Goal: Information Seeking & Learning: Learn about a topic

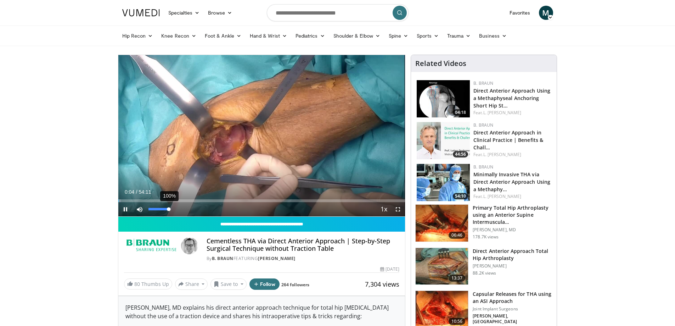
click at [169, 206] on div "100%" at bounding box center [158, 209] width 25 height 14
click at [399, 207] on span "Video Player" at bounding box center [398, 209] width 14 height 14
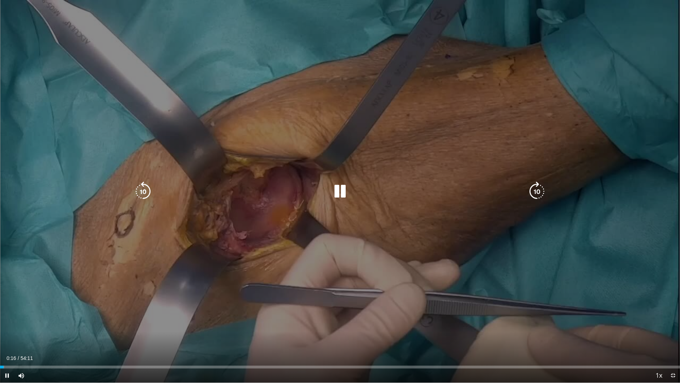
click at [483, 100] on div "10 seconds Tap to unmute" at bounding box center [340, 191] width 680 height 382
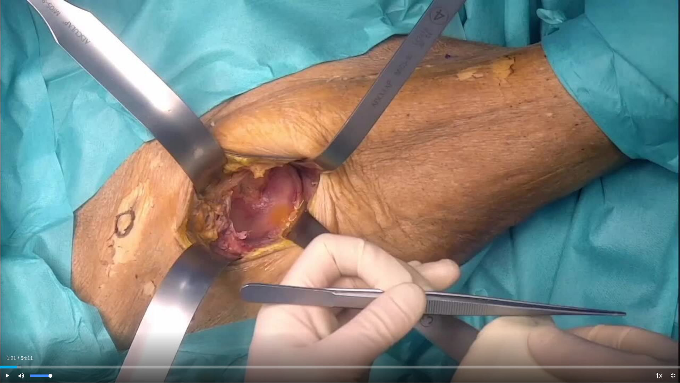
drag, startPoint x: 6, startPoint y: 367, endPoint x: 17, endPoint y: 369, distance: 11.1
click at [17, 325] on div "Current Time 1:21 / Duration 54:11 Play Skip Backward Skip Forward Mute 0% Load…" at bounding box center [340, 375] width 680 height 14
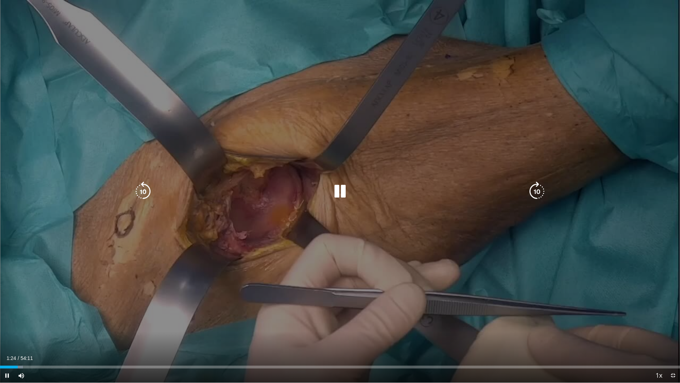
click at [436, 157] on div "10 seconds Tap to unmute" at bounding box center [340, 191] width 680 height 382
click at [380, 190] on div "Video Player" at bounding box center [340, 191] width 408 height 14
click at [344, 189] on icon "Video Player" at bounding box center [340, 191] width 20 height 20
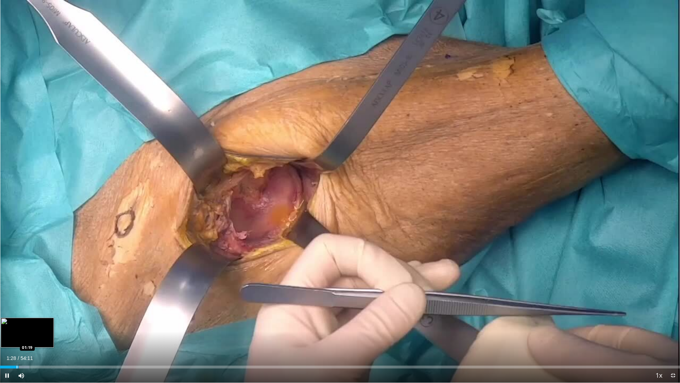
click at [17, 325] on div "Loaded : 4.31% 01:28 01:19" at bounding box center [340, 365] width 680 height 7
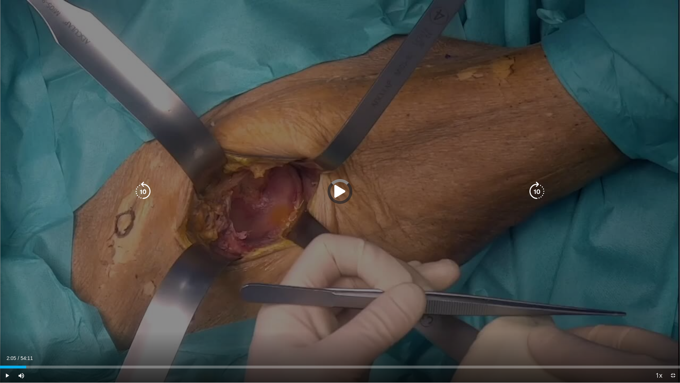
drag, startPoint x: 60, startPoint y: 368, endPoint x: 124, endPoint y: 368, distance: 63.8
click at [124, 325] on div "Current Time 2:05 / Duration 54:11 Play Skip Backward Skip Forward Mute 0% Load…" at bounding box center [340, 375] width 680 height 14
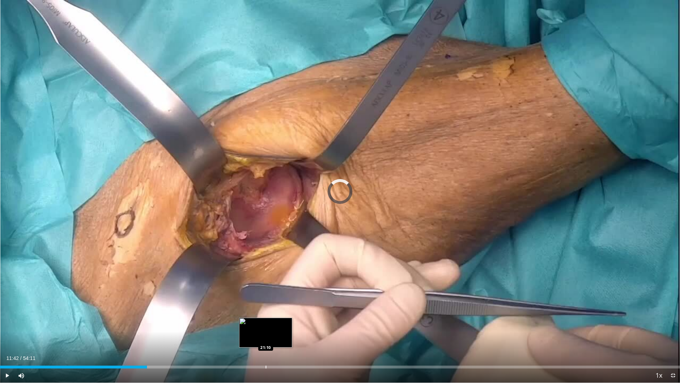
drag, startPoint x: 148, startPoint y: 366, endPoint x: 266, endPoint y: 363, distance: 118.1
click at [266, 325] on div "Loaded : 0.00% 21:05 21:10" at bounding box center [340, 365] width 680 height 7
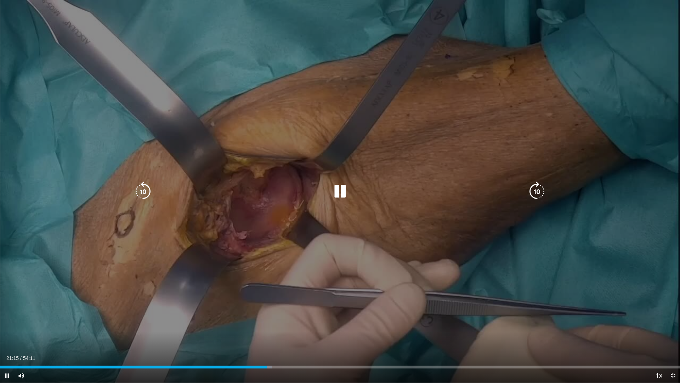
click at [80, 62] on div "10 seconds Tap to unmute" at bounding box center [340, 191] width 680 height 382
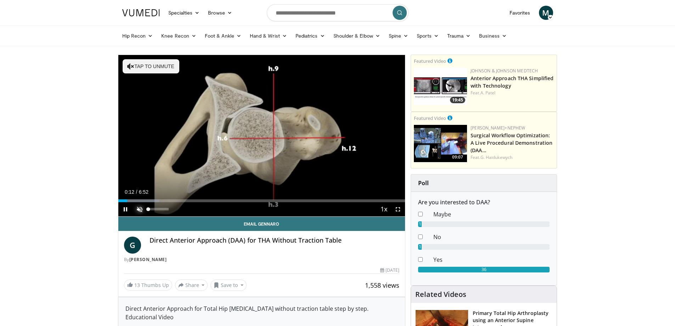
click at [138, 212] on span "Video Player" at bounding box center [140, 209] width 14 height 14
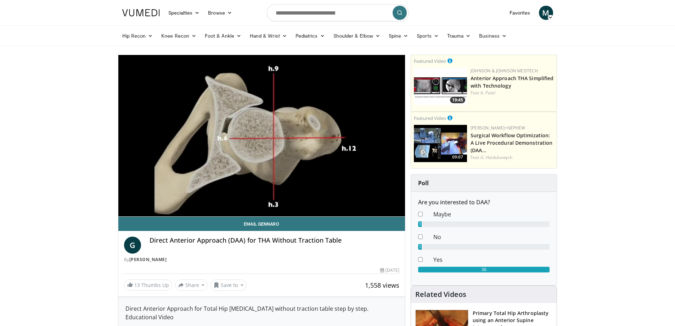
drag, startPoint x: 337, startPoint y: 265, endPoint x: 36, endPoint y: 220, distance: 304.4
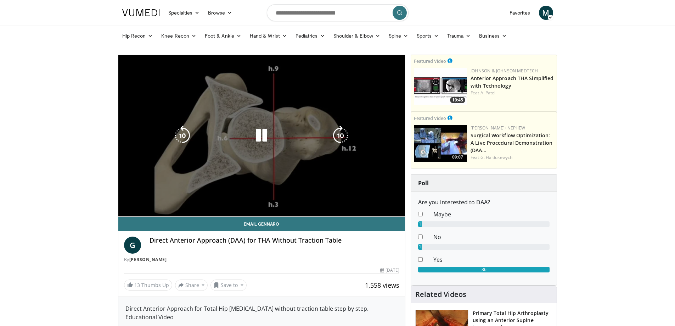
drag, startPoint x: 27, startPoint y: 225, endPoint x: 240, endPoint y: 205, distance: 214.7
click at [240, 205] on video-js "**********" at bounding box center [261, 136] width 287 height 162
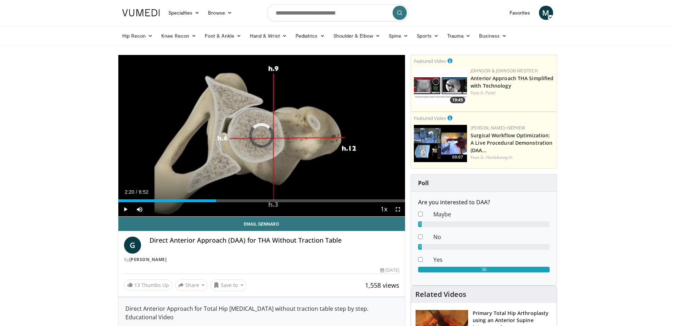
drag, startPoint x: 378, startPoint y: 202, endPoint x: 205, endPoint y: 207, distance: 172.7
click at [205, 207] on div "Current Time 2:20 / Duration 6:52 Play Skip Backward Skip Forward Mute 0% Loade…" at bounding box center [261, 209] width 287 height 14
click at [207, 201] on div "Progress Bar" at bounding box center [207, 200] width 1 height 3
drag, startPoint x: 209, startPoint y: 201, endPoint x: 199, endPoint y: 205, distance: 11.0
click at [199, 205] on div "Current Time 1:55 / Duration 6:52 Play Skip Backward Skip Forward Mute 0% Loade…" at bounding box center [261, 209] width 287 height 14
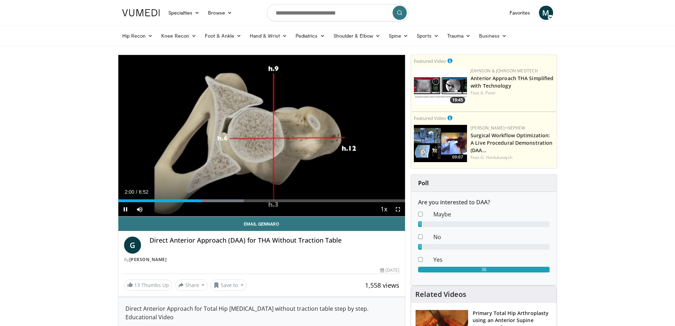
drag, startPoint x: 199, startPoint y: 205, endPoint x: 176, endPoint y: 166, distance: 45.3
click at [176, 166] on div "10 seconds Tap to unmute" at bounding box center [261, 135] width 287 height 161
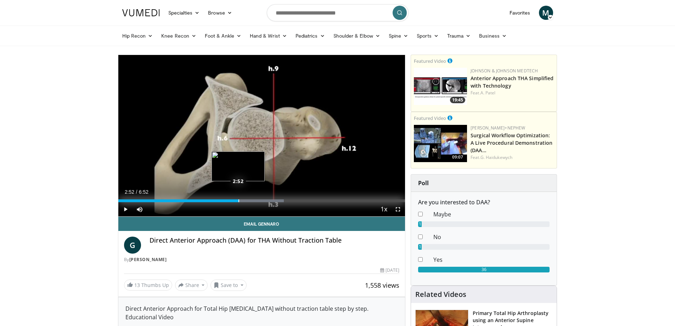
drag, startPoint x: 239, startPoint y: 199, endPoint x: 222, endPoint y: 197, distance: 16.8
click at [221, 197] on div "Loaded : 57.76% 2:52 2:52" at bounding box center [261, 198] width 287 height 7
drag, startPoint x: 221, startPoint y: 200, endPoint x: 256, endPoint y: 201, distance: 34.7
click at [256, 201] on div "Progress Bar" at bounding box center [256, 200] width 1 height 3
drag, startPoint x: 256, startPoint y: 200, endPoint x: 262, endPoint y: 200, distance: 6.4
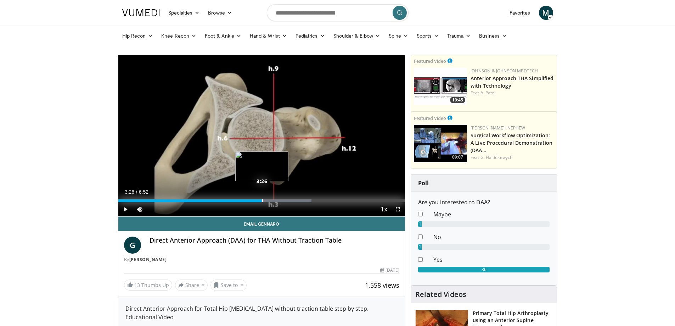
click at [262, 200] on div "Progress Bar" at bounding box center [262, 200] width 1 height 3
drag, startPoint x: 299, startPoint y: 197, endPoint x: 258, endPoint y: 200, distance: 41.2
click at [258, 200] on div "Loaded : 64.99% 3:20 3:20" at bounding box center [261, 198] width 287 height 7
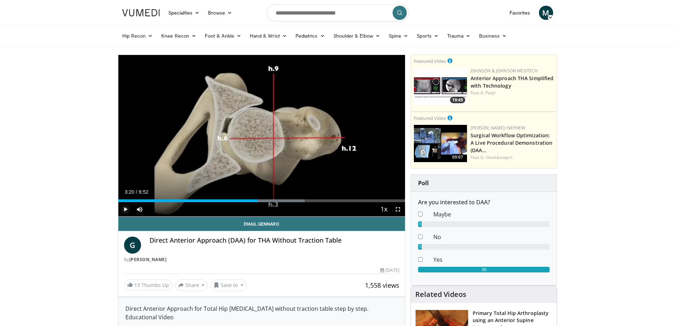
click at [122, 207] on span "Video Player" at bounding box center [125, 209] width 14 height 14
click at [258, 201] on div "Loaded : 64.99% 3:21 3:20" at bounding box center [261, 200] width 287 height 3
click at [125, 208] on span "Video Player" at bounding box center [125, 209] width 14 height 14
click at [125, 210] on span "Video Player" at bounding box center [125, 209] width 14 height 14
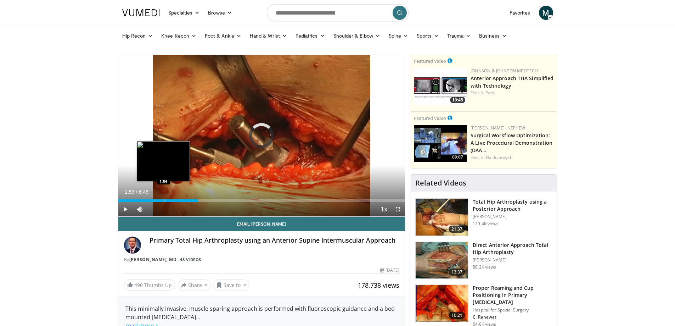
drag, startPoint x: 221, startPoint y: 197, endPoint x: 163, endPoint y: 195, distance: 57.4
click at [163, 195] on div "Loaded : 0.00% 1:04 1:04" at bounding box center [261, 198] width 287 height 7
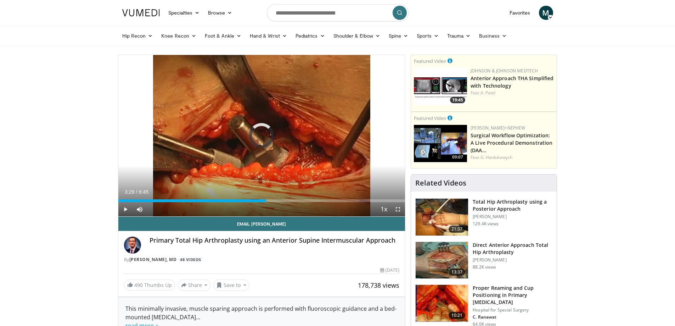
drag, startPoint x: 172, startPoint y: 200, endPoint x: 278, endPoint y: 212, distance: 105.9
click at [278, 212] on div "Current Time 3:29 / Duration 6:45 Play Skip Backward Skip Forward Mute Loaded :…" at bounding box center [261, 209] width 287 height 14
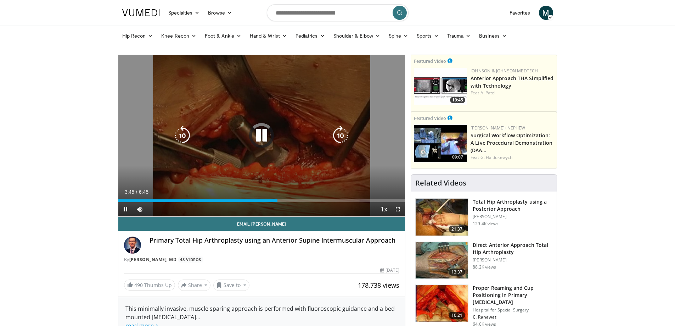
click at [294, 171] on div "10 seconds Tap to unmute" at bounding box center [261, 135] width 287 height 161
click at [304, 158] on div "10 seconds Tap to unmute" at bounding box center [261, 135] width 287 height 161
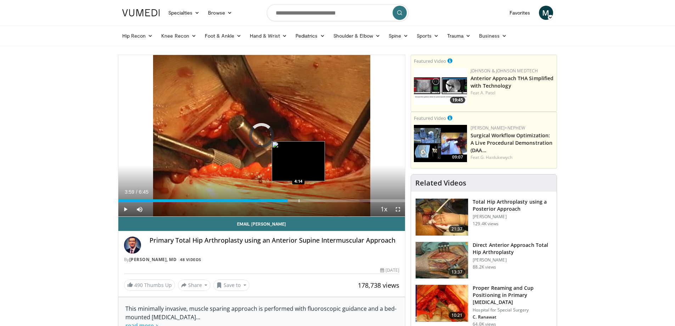
drag, startPoint x: 279, startPoint y: 199, endPoint x: 299, endPoint y: 198, distance: 20.2
click at [299, 198] on div "Loaded : 0.00% 4:14 4:14" at bounding box center [261, 198] width 287 height 7
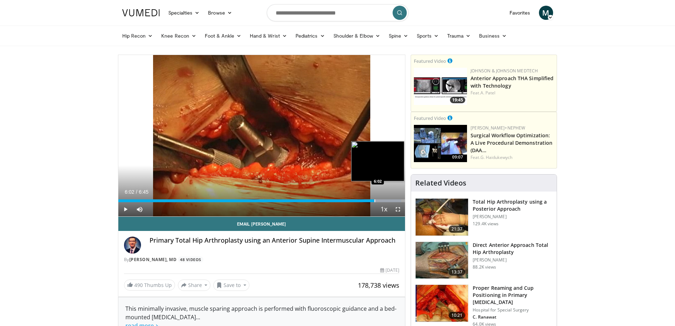
drag, startPoint x: 357, startPoint y: 199, endPoint x: 374, endPoint y: 200, distance: 17.0
click at [375, 200] on div "Progress Bar" at bounding box center [375, 200] width 1 height 3
drag, startPoint x: 374, startPoint y: 200, endPoint x: 364, endPoint y: 200, distance: 10.6
click at [364, 200] on div "Loaded : 100.00% 5:48 5:47" at bounding box center [261, 200] width 287 height 3
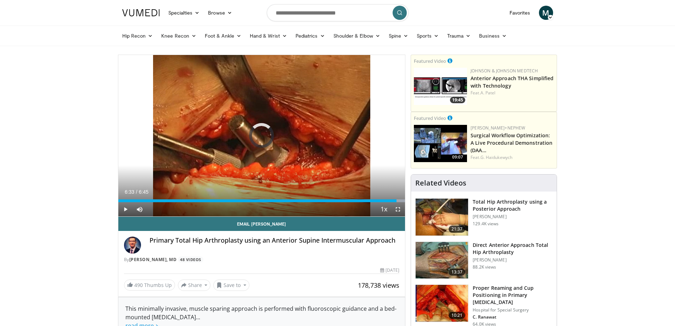
drag, startPoint x: 384, startPoint y: 201, endPoint x: 397, endPoint y: 202, distance: 13.6
click at [397, 202] on div "Current Time 6:33 / Duration 6:45 Play Skip Backward Skip Forward Mute Loaded :…" at bounding box center [261, 209] width 287 height 14
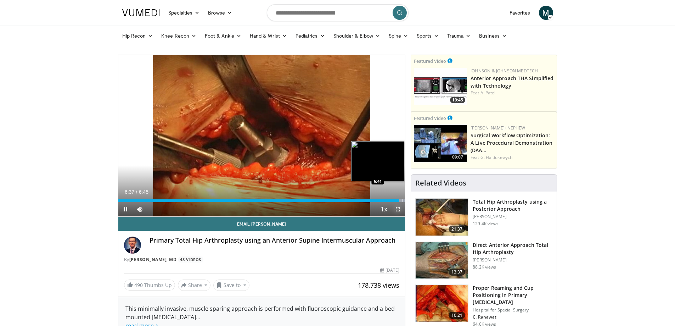
drag, startPoint x: 397, startPoint y: 202, endPoint x: 403, endPoint y: 201, distance: 5.7
click at [403, 202] on div "Current Time 6:37 / Duration 6:45 Pause Skip Backward Skip Forward Mute Loaded …" at bounding box center [261, 209] width 287 height 14
